Goal: Check status: Check status

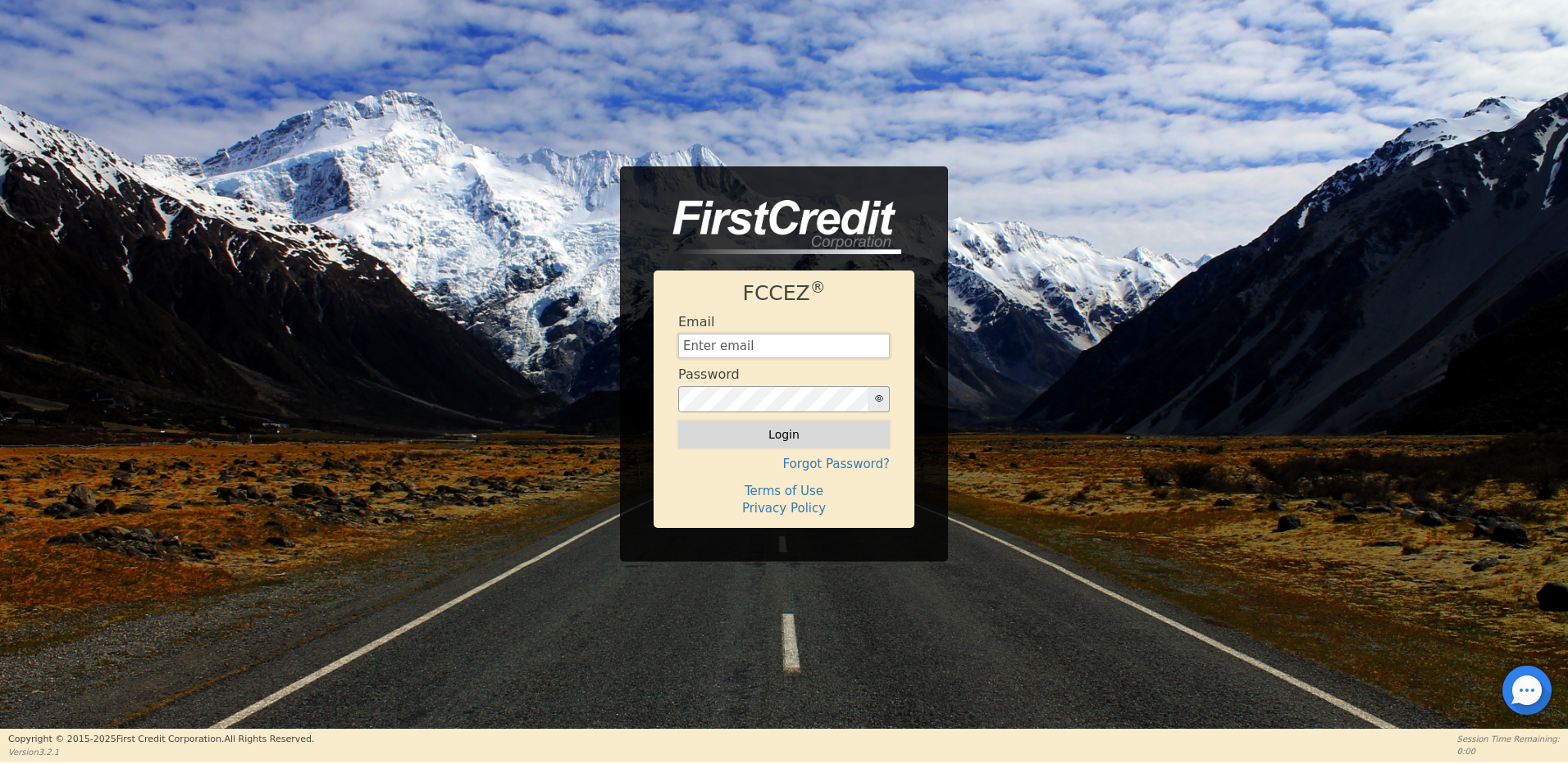
type input "[EMAIL_ADDRESS][DOMAIN_NAME]"
click at [813, 444] on button "Login" at bounding box center [784, 434] width 211 height 28
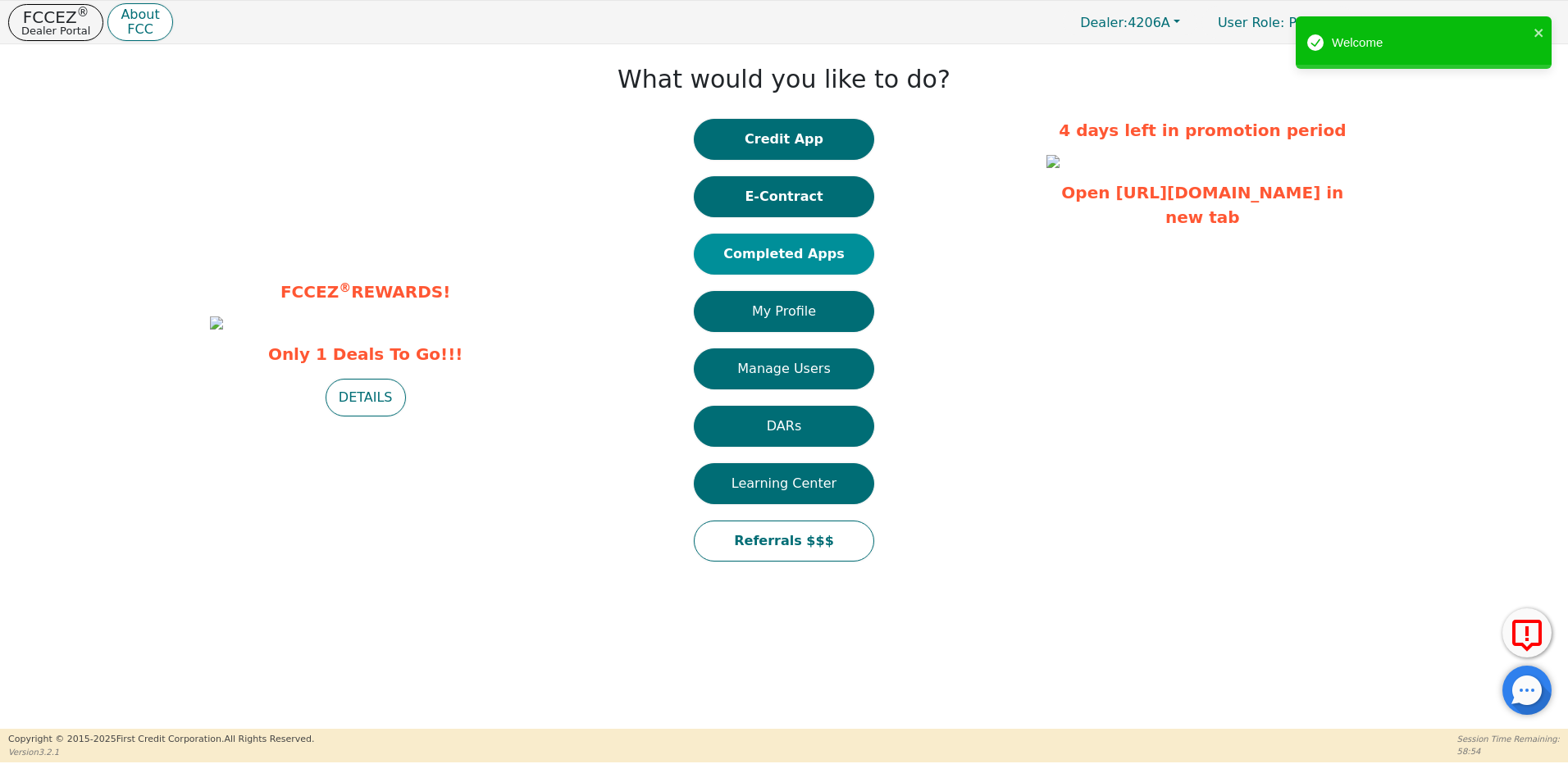
click at [807, 255] on button "Completed Apps" at bounding box center [783, 253] width 180 height 41
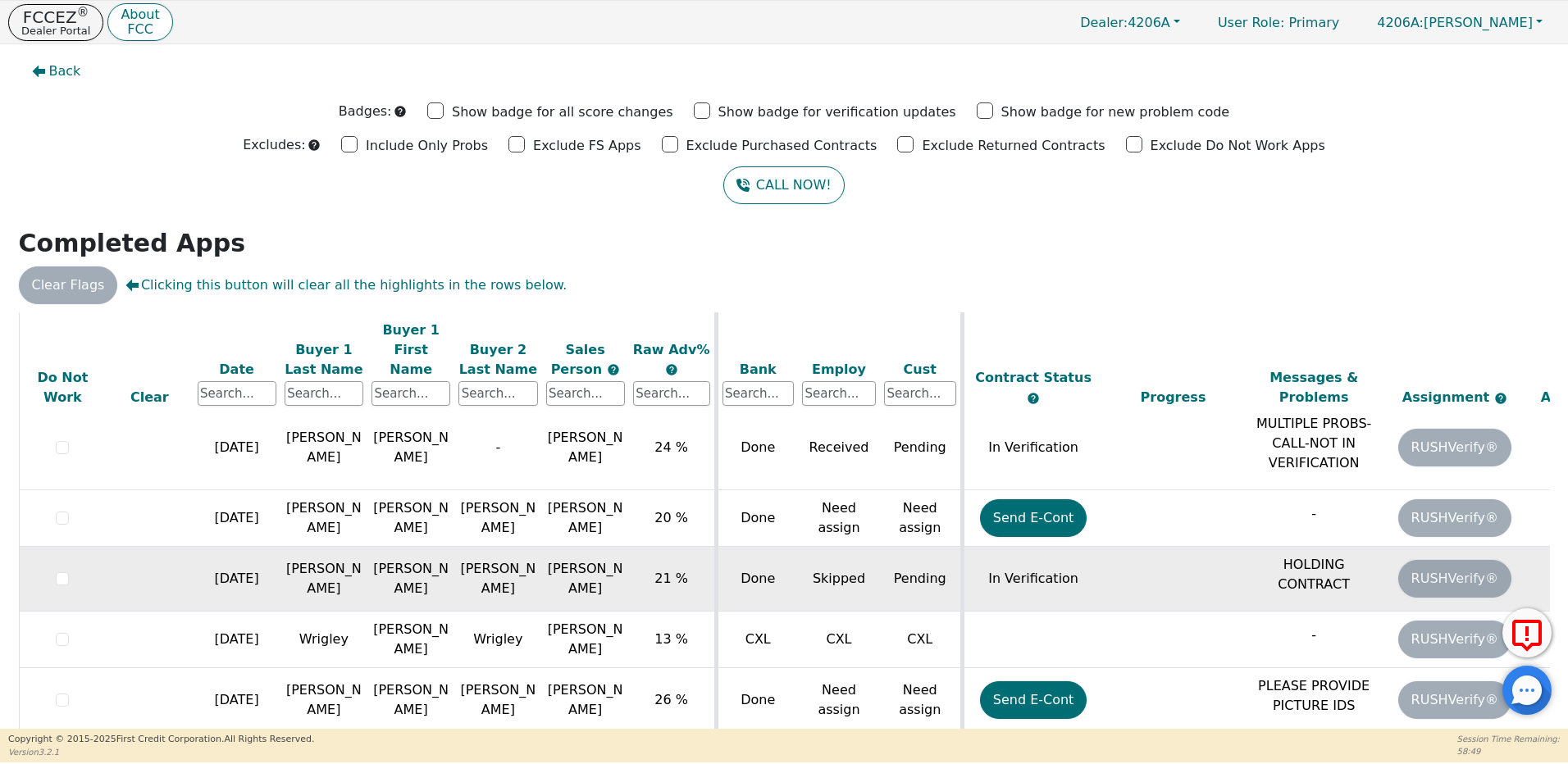
scroll to position [324, 0]
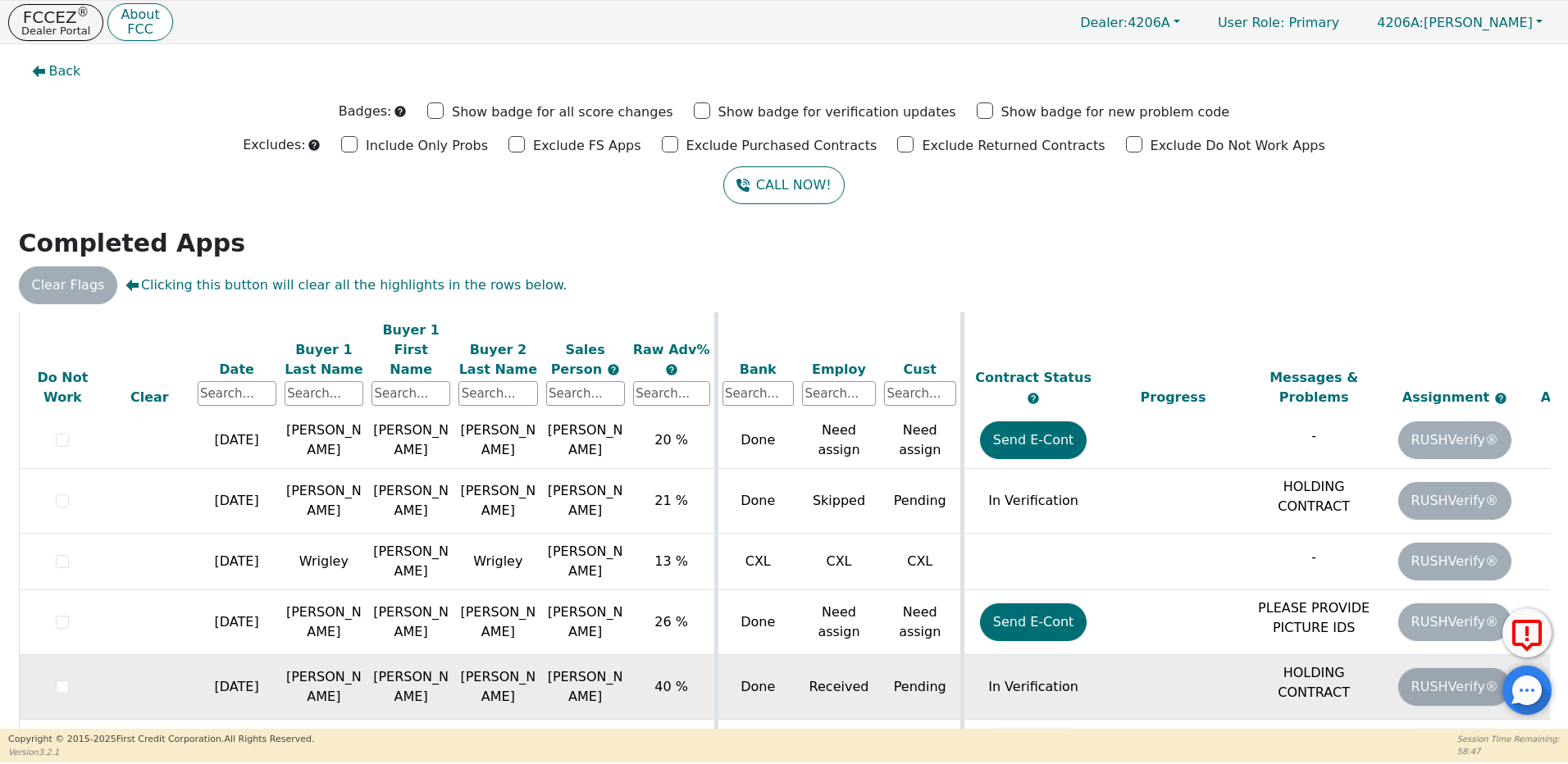
click at [321, 657] on td "[PERSON_NAME]" at bounding box center [323, 688] width 87 height 65
drag, startPoint x: 321, startPoint y: 657, endPoint x: 410, endPoint y: 669, distance: 89.8
click at [410, 669] on td "[PERSON_NAME]" at bounding box center [411, 688] width 87 height 65
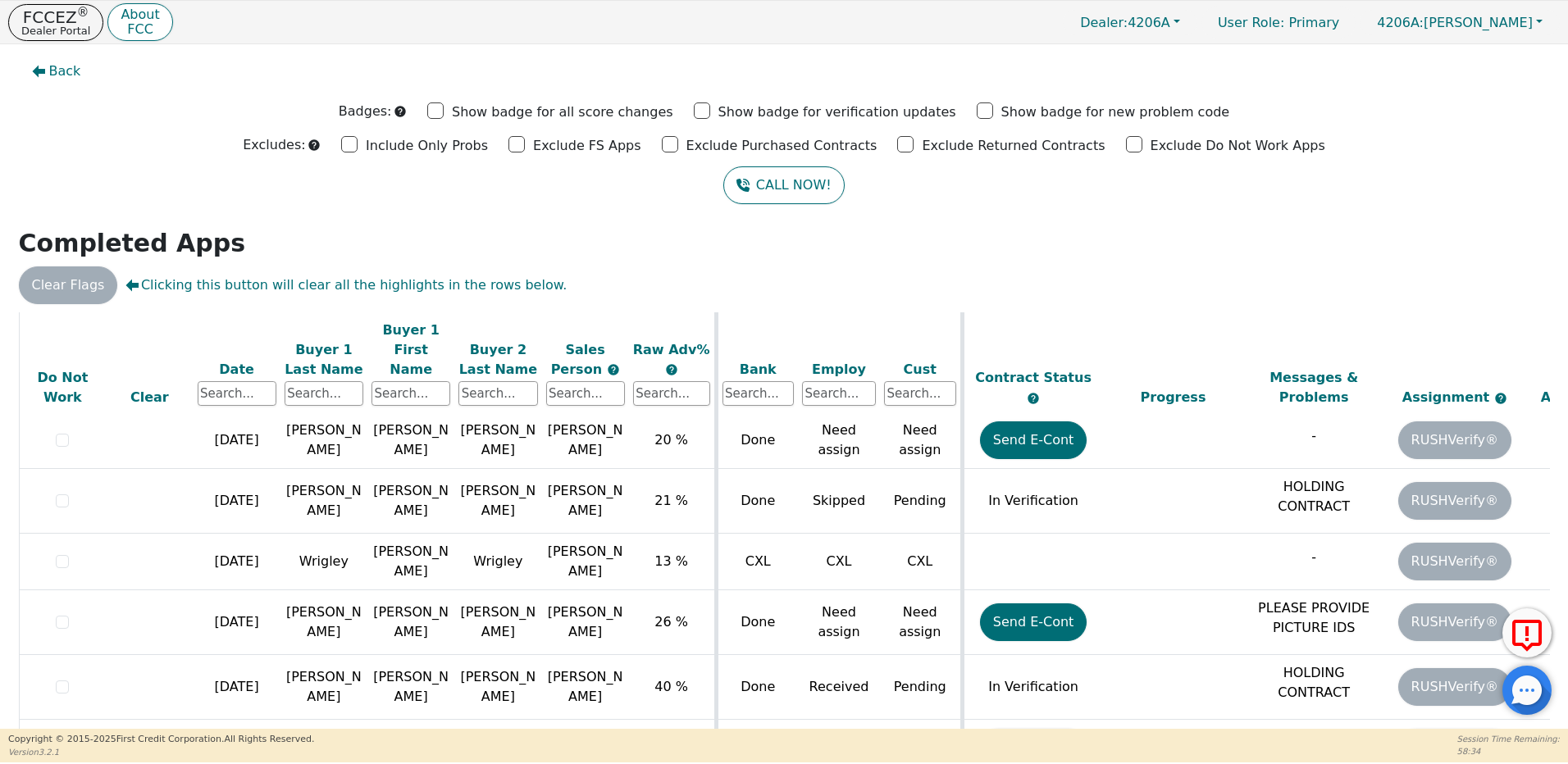
scroll to position [46, 0]
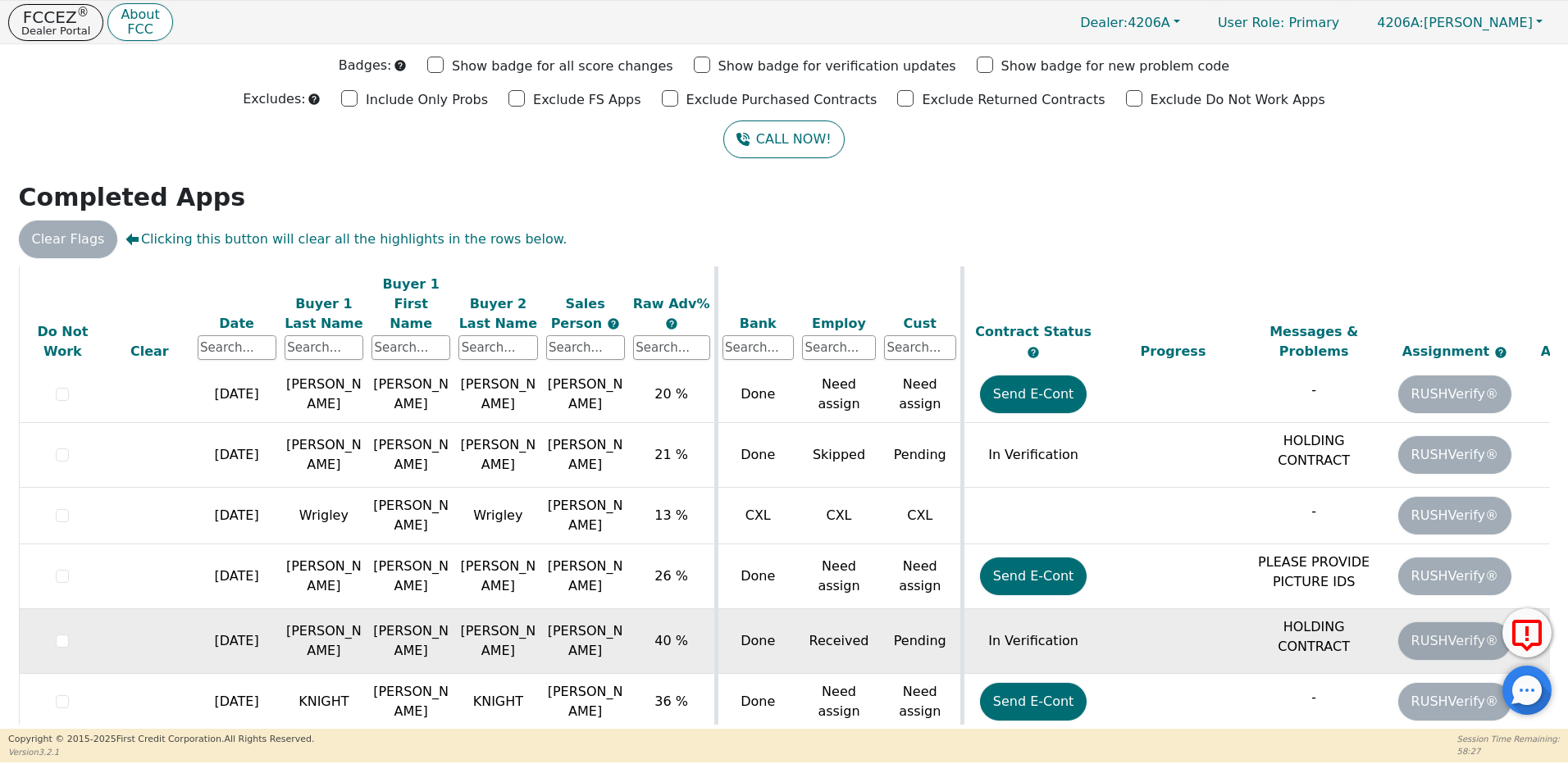
click at [315, 622] on td "[PERSON_NAME]" at bounding box center [323, 642] width 87 height 65
drag, startPoint x: 315, startPoint y: 622, endPoint x: 395, endPoint y: 624, distance: 80.0
click at [395, 624] on td "[PERSON_NAME]" at bounding box center [411, 642] width 87 height 65
click at [520, 610] on td "[PERSON_NAME]" at bounding box center [497, 642] width 87 height 65
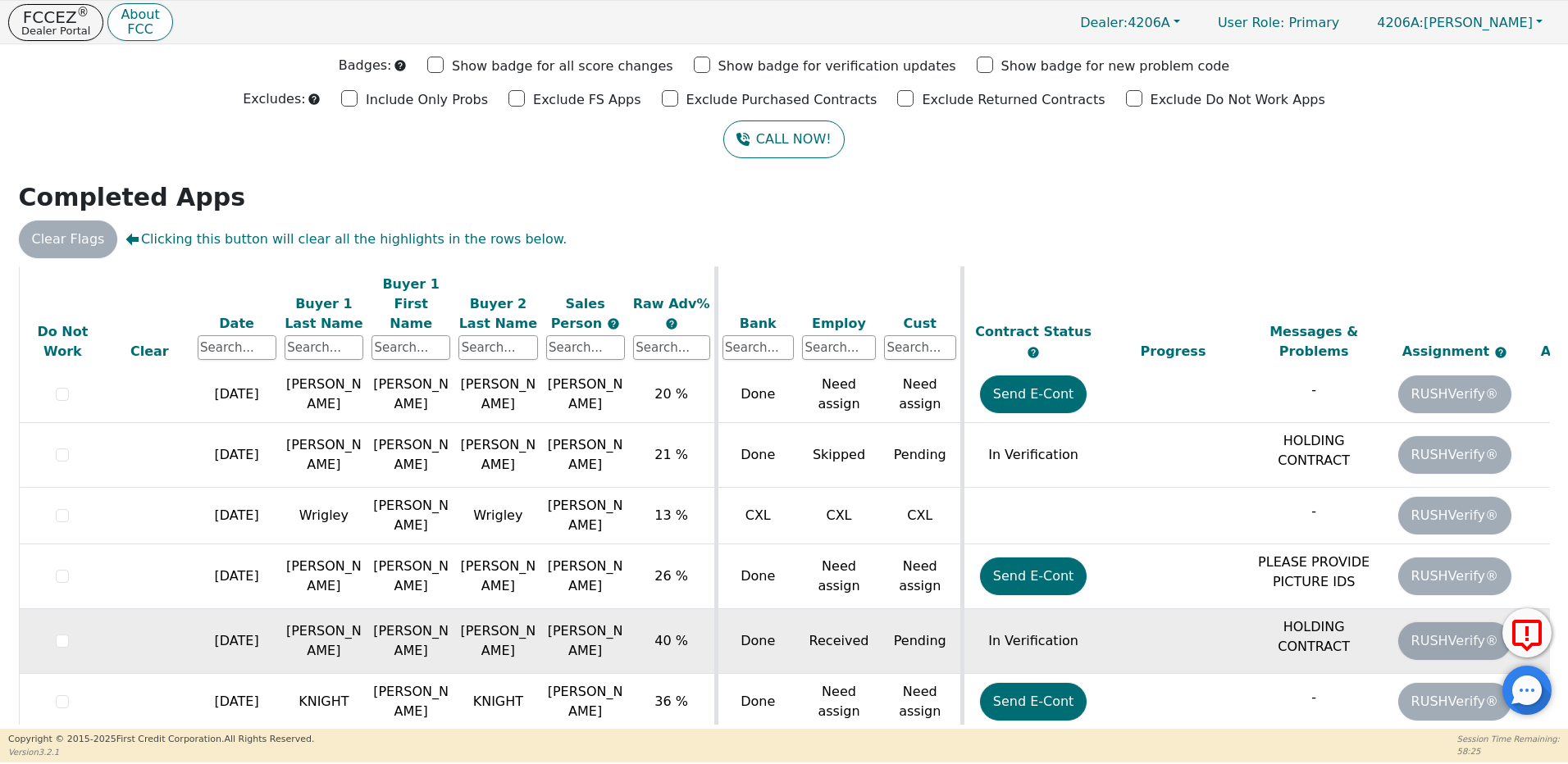
click at [725, 615] on td "Done" at bounding box center [756, 642] width 82 height 65
click at [966, 610] on td "In Verification" at bounding box center [1033, 642] width 141 height 65
click at [392, 615] on td "[PERSON_NAME]" at bounding box center [411, 642] width 87 height 65
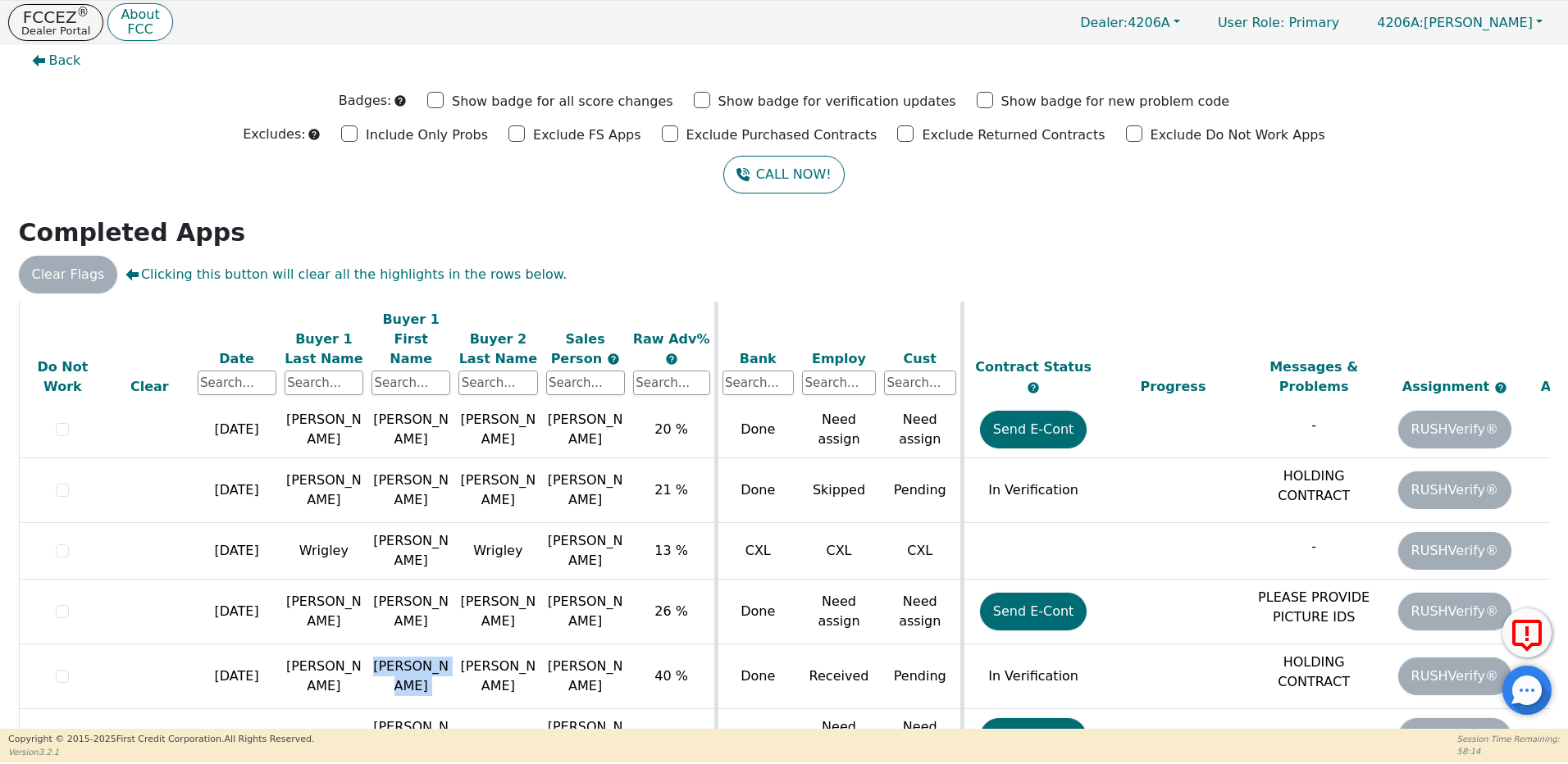
scroll to position [0, 0]
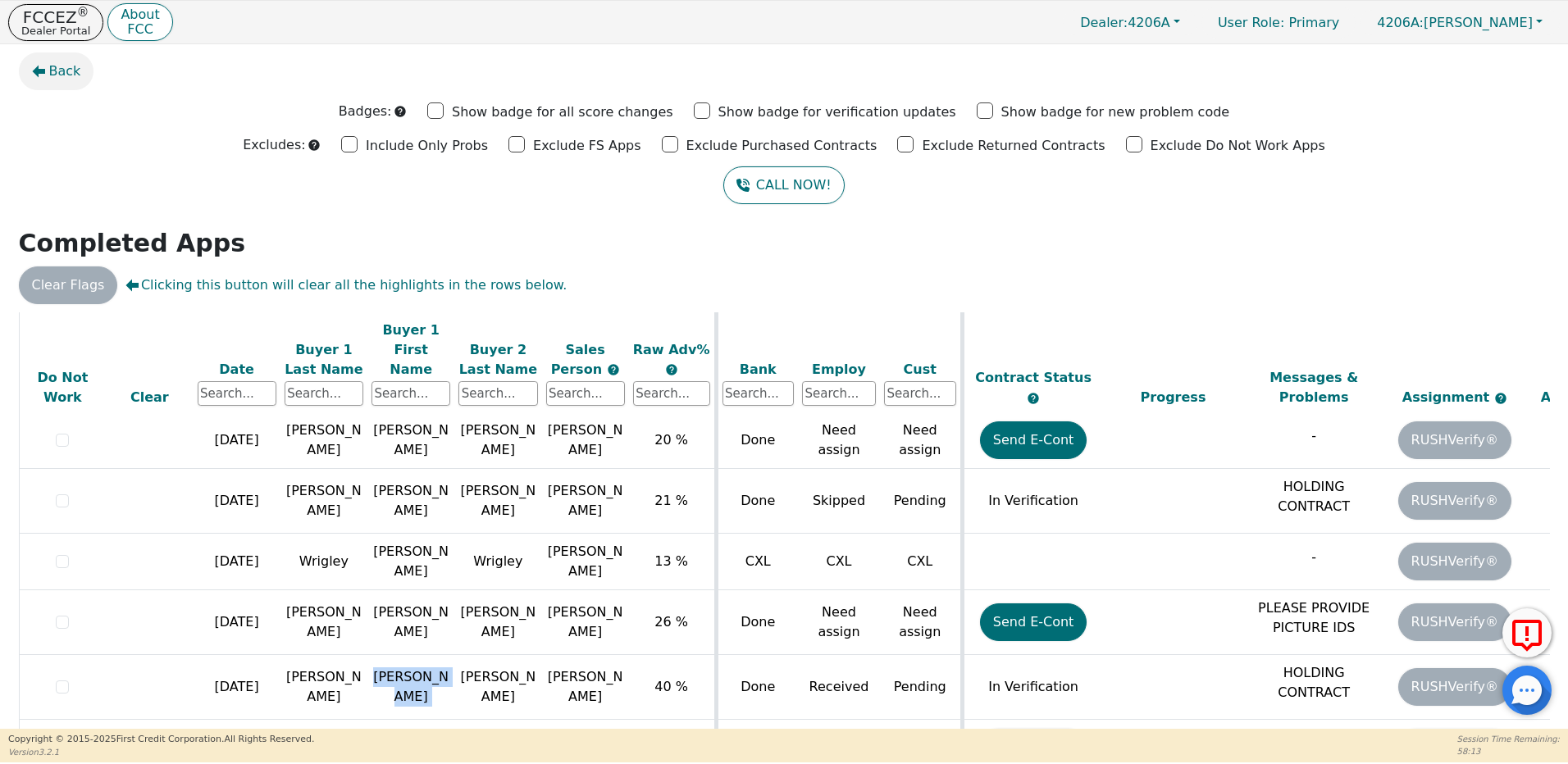
click at [50, 68] on span "Back" at bounding box center [66, 71] width 32 height 20
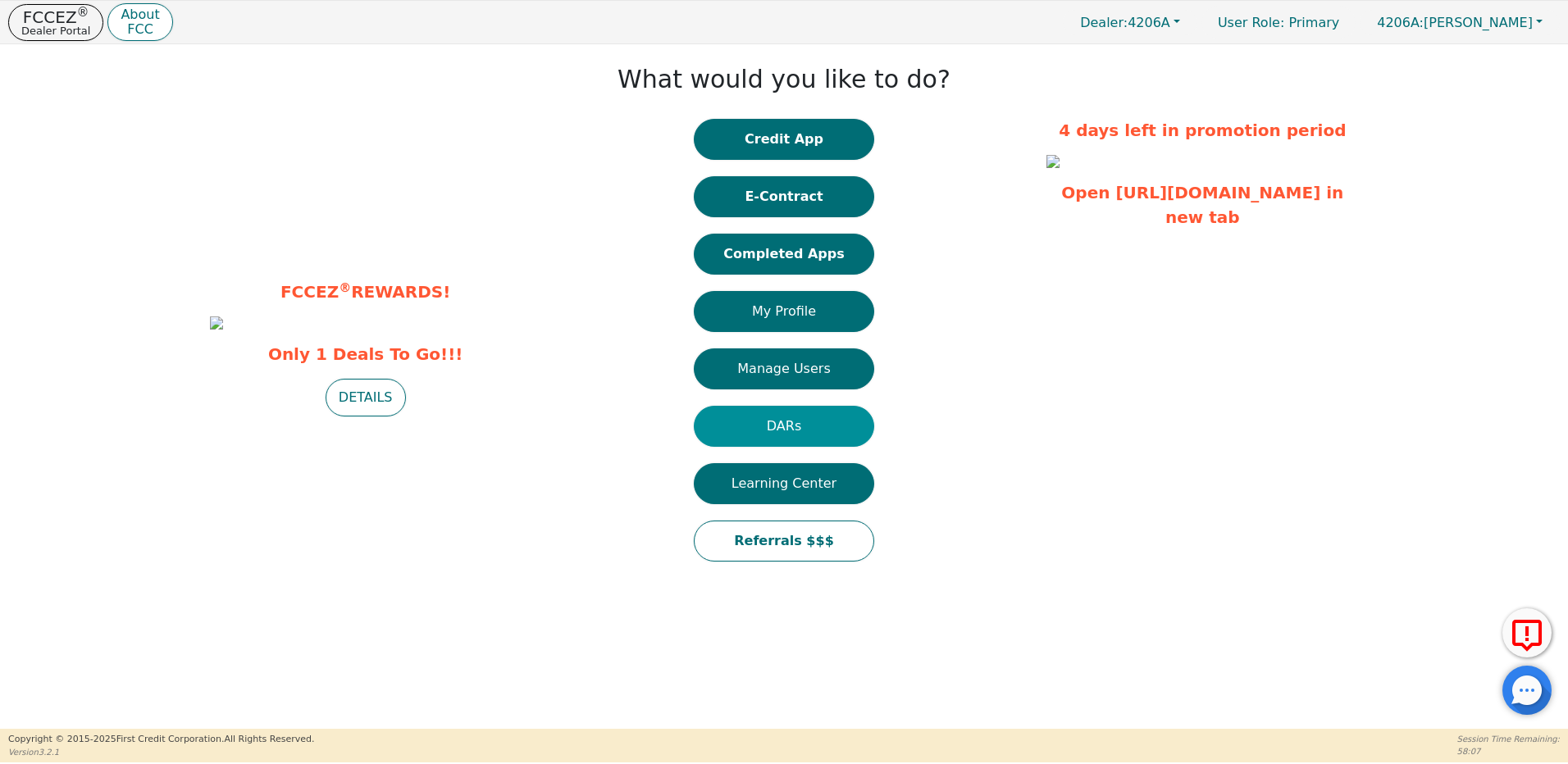
click at [820, 427] on button "DARs" at bounding box center [783, 426] width 180 height 41
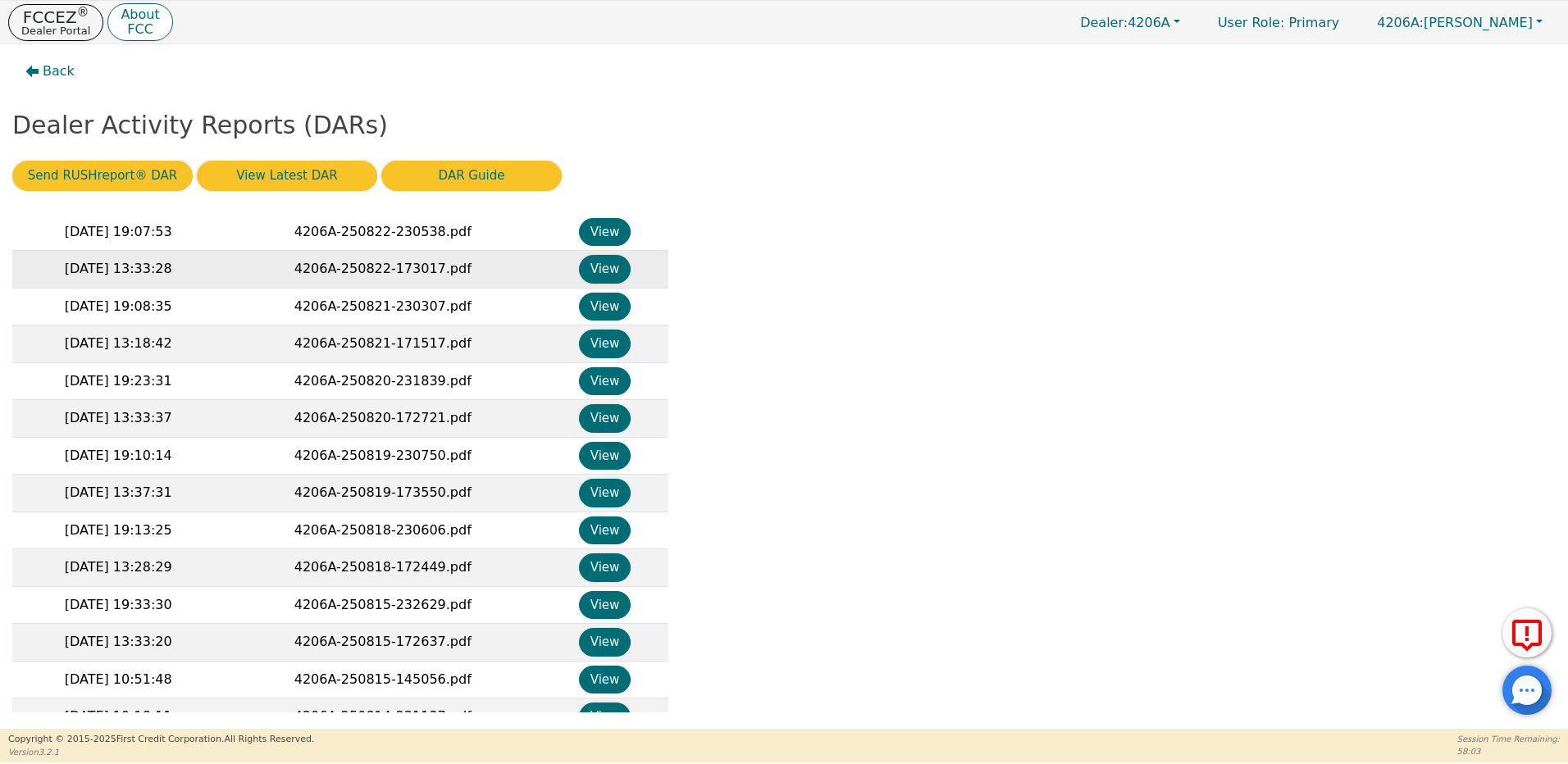
scroll to position [246, 0]
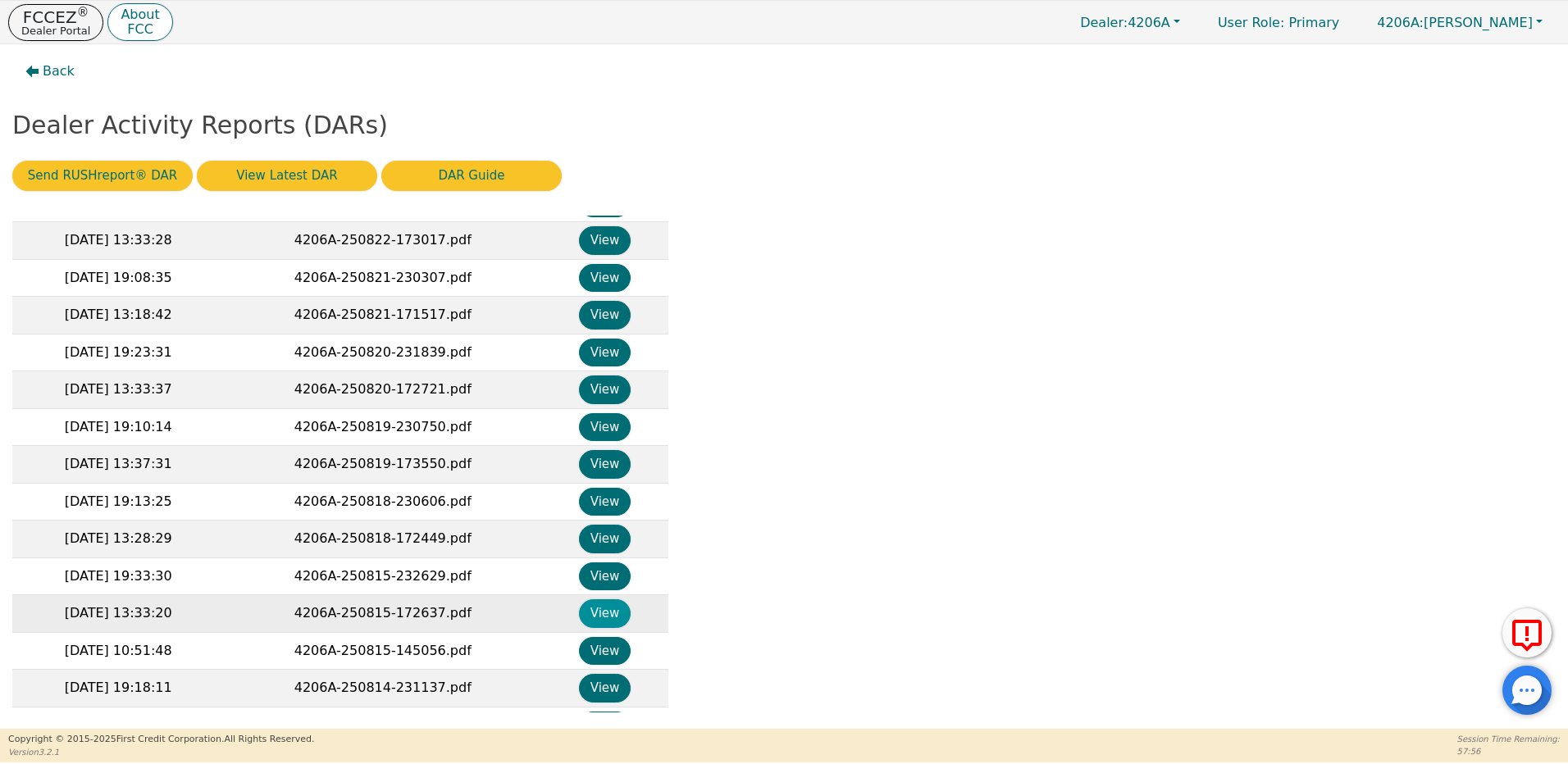
click at [588, 609] on button "View" at bounding box center [605, 613] width 51 height 29
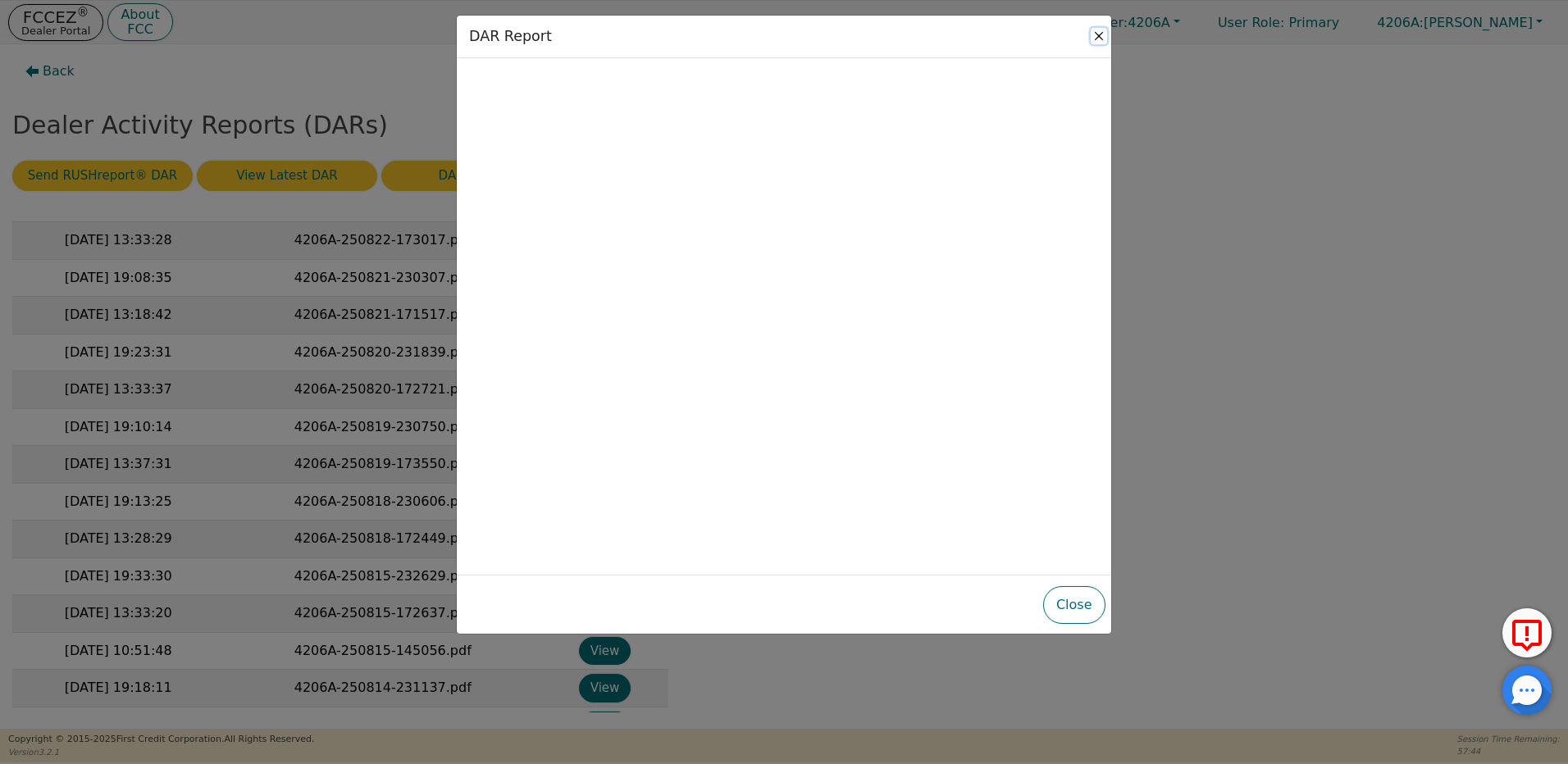
click at [1100, 35] on button "Close" at bounding box center [1098, 35] width 16 height 16
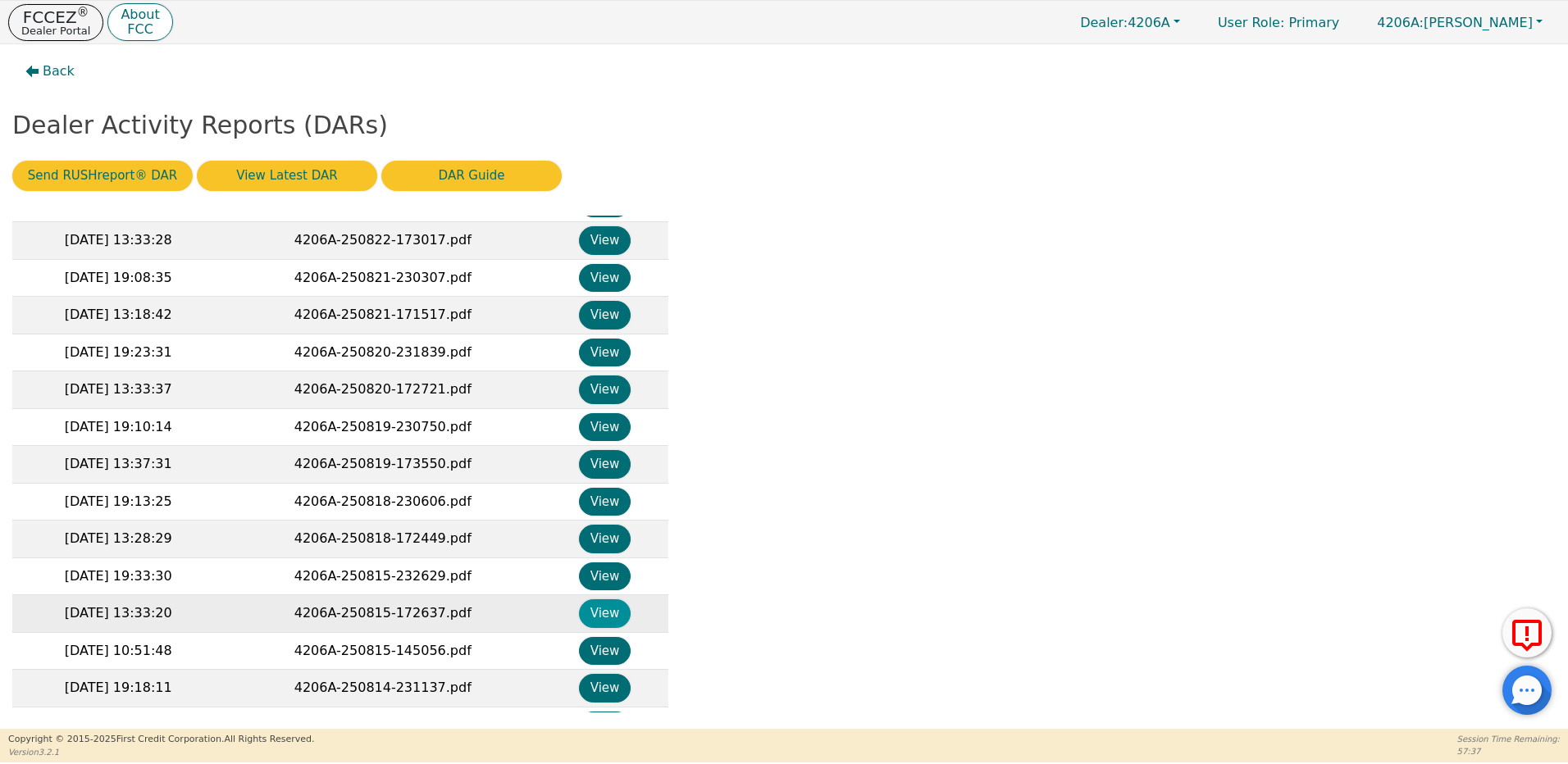
click at [612, 613] on button "View" at bounding box center [605, 613] width 51 height 29
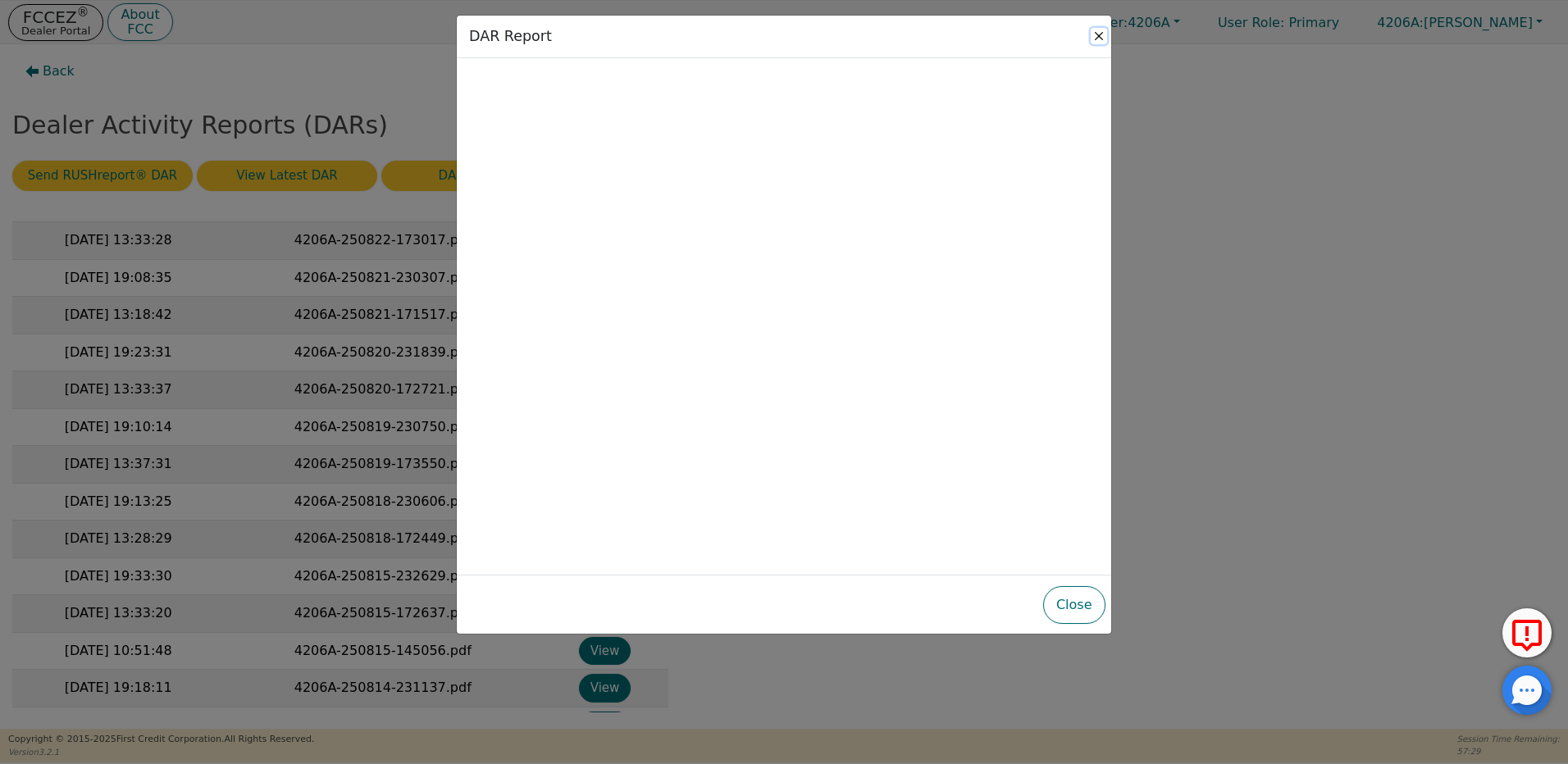
click at [1098, 35] on button "Close" at bounding box center [1098, 35] width 16 height 16
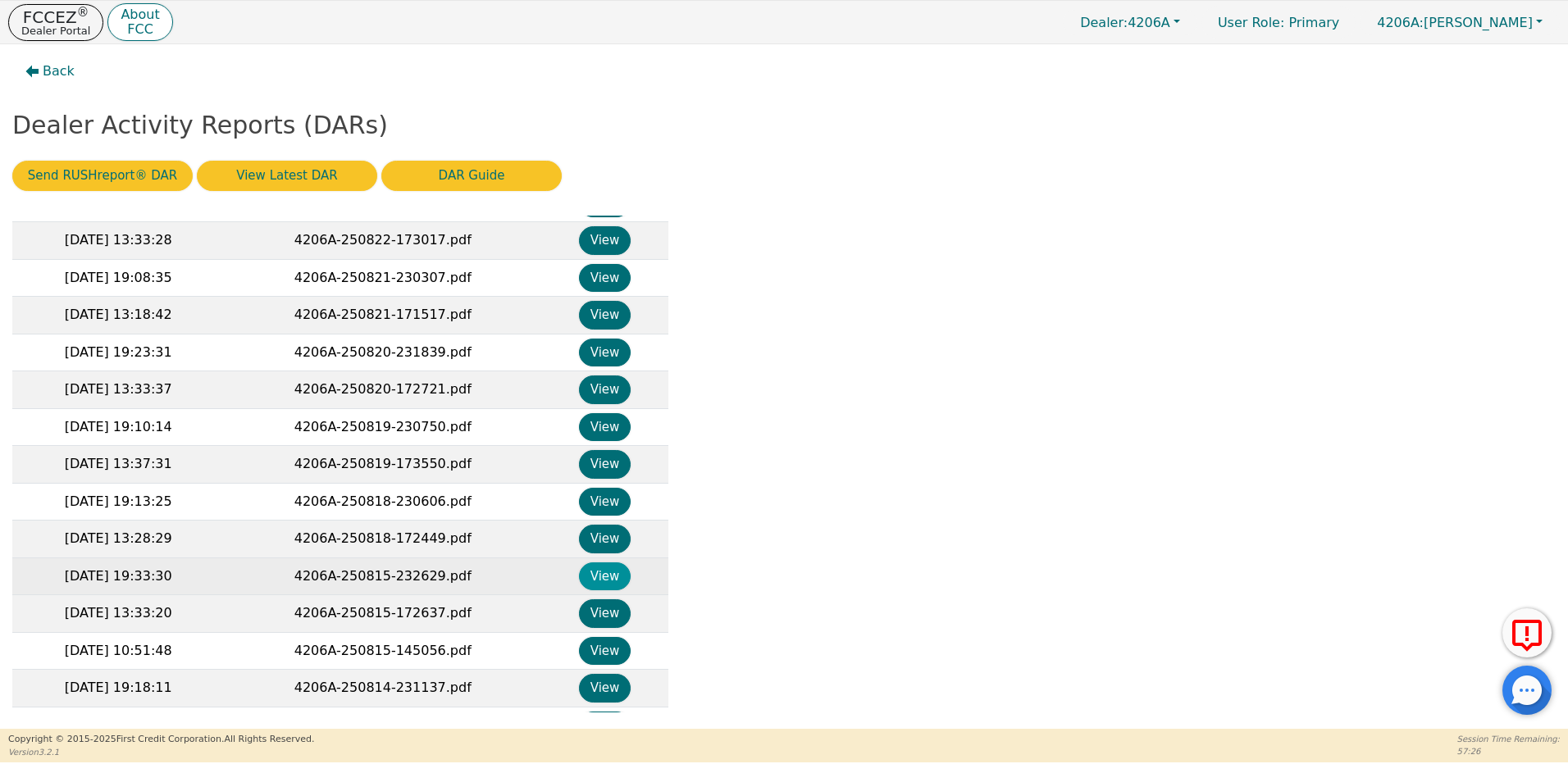
click at [614, 579] on button "View" at bounding box center [605, 577] width 51 height 29
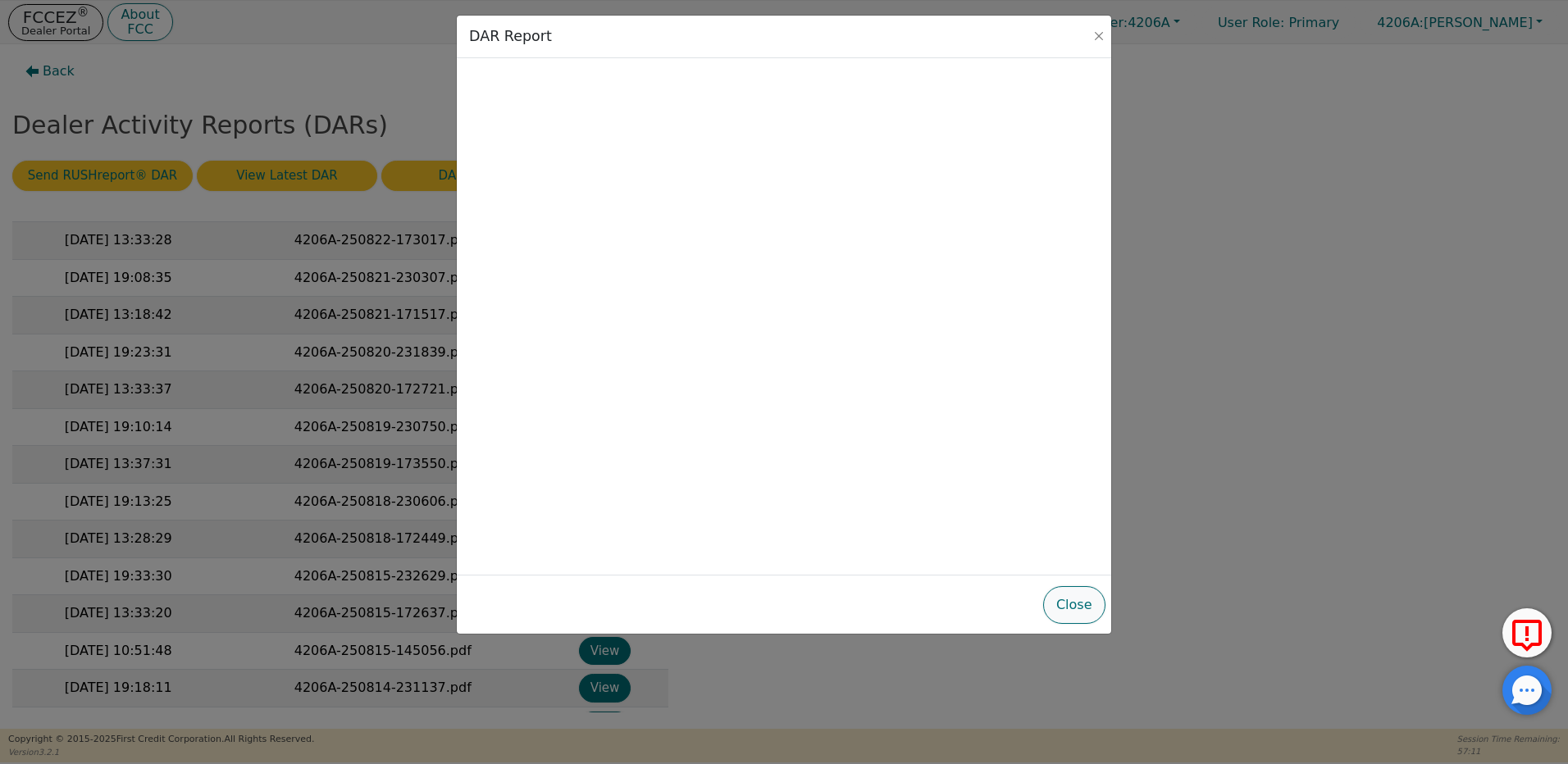
click at [1068, 591] on button "Close" at bounding box center [1074, 605] width 62 height 38
